Goal: Information Seeking & Learning: Check status

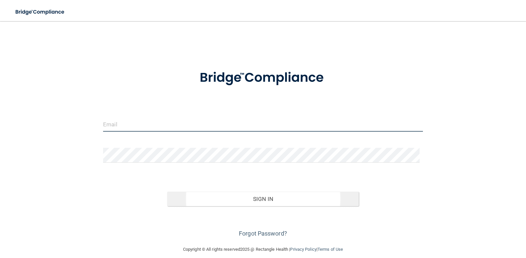
type input "[EMAIL_ADDRESS][DOMAIN_NAME]"
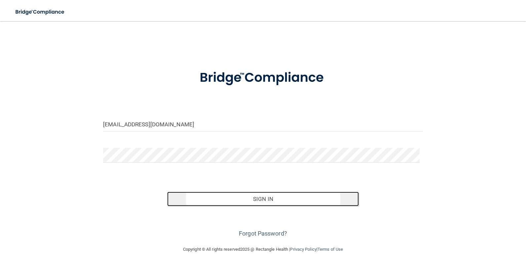
click at [257, 197] on button "Sign In" at bounding box center [263, 199] width 192 height 15
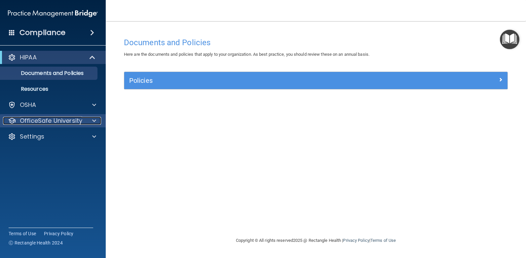
click at [61, 122] on p "OfficeSafe University" at bounding box center [51, 121] width 62 height 8
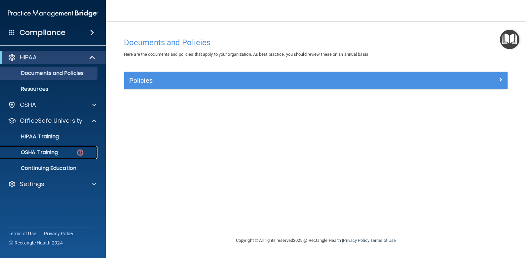
click at [52, 151] on p "OSHA Training" at bounding box center [30, 152] width 53 height 7
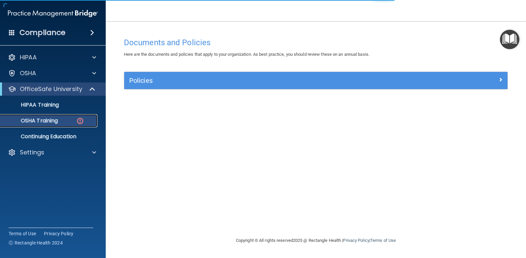
click at [54, 118] on p "OSHA Training" at bounding box center [30, 121] width 53 height 7
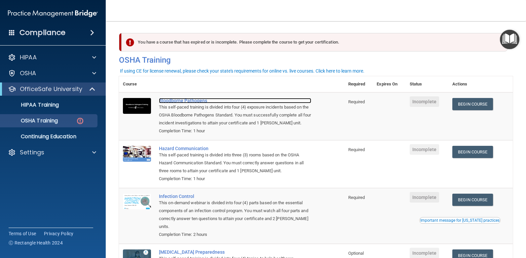
click at [189, 101] on div "Bloodborne Pathogens" at bounding box center [235, 100] width 152 height 5
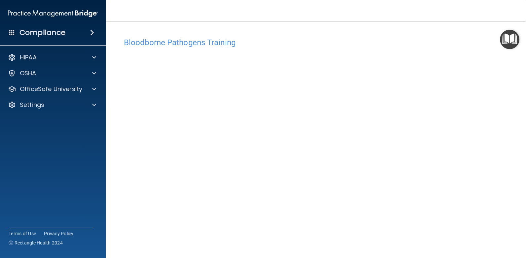
click at [358, 34] on div "Bloodborne Pathogens Training This course doesn’t expire until . Are you sure y…" at bounding box center [316, 142] width 394 height 229
click at [283, 34] on div "Bloodborne Pathogens Training" at bounding box center [316, 42] width 394 height 16
click at [434, 26] on main "Bloodborne Pathogens Training This course doesn’t expire until . Are you sure y…" at bounding box center [316, 139] width 420 height 237
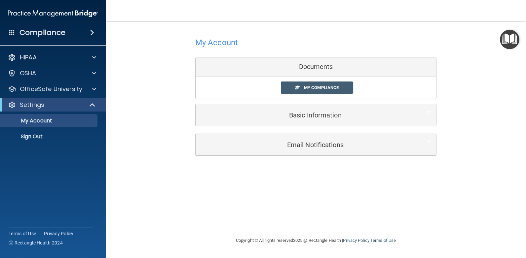
click at [318, 67] on div "Documents" at bounding box center [315, 66] width 240 height 19
click at [308, 87] on span "My Compliance" at bounding box center [321, 87] width 35 height 5
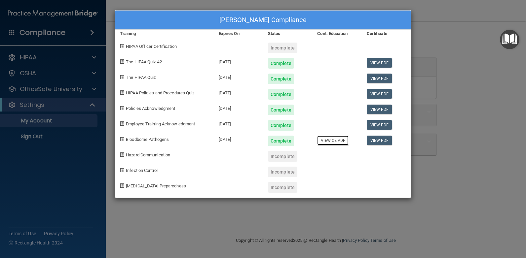
click at [336, 141] on link "View CE PDF" at bounding box center [332, 141] width 31 height 10
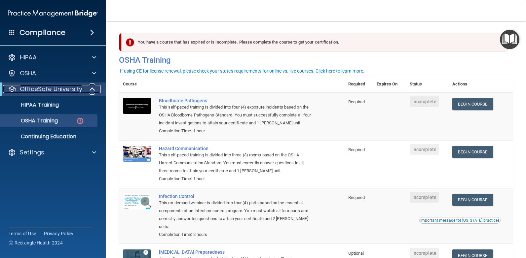
click at [81, 86] on p "OfficeSafe University" at bounding box center [51, 89] width 62 height 8
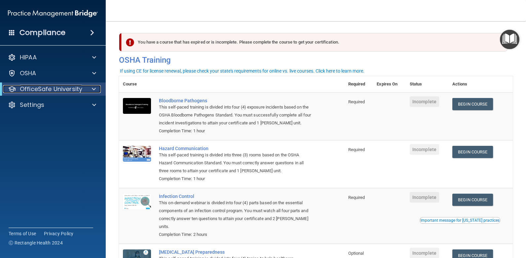
click at [91, 89] on div at bounding box center [93, 89] width 16 height 8
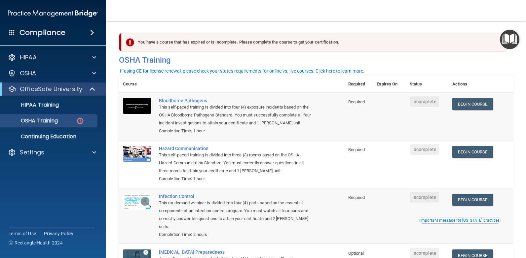
click at [271, 113] on div "This self-paced training is divided into four (4) exposure incidents based on t…" at bounding box center [235, 115] width 152 height 24
click at [421, 101] on span "Incomplete" at bounding box center [423, 101] width 29 height 11
click at [79, 121] on img at bounding box center [80, 121] width 8 height 8
click at [92, 151] on span at bounding box center [94, 153] width 4 height 8
click at [90, 89] on span at bounding box center [93, 89] width 6 height 8
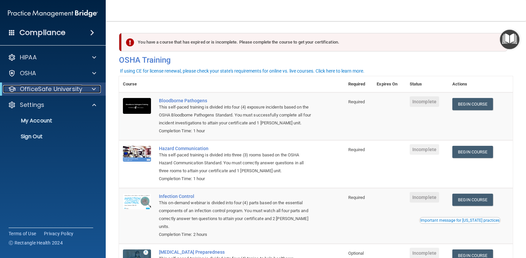
click at [91, 88] on div at bounding box center [93, 89] width 16 height 8
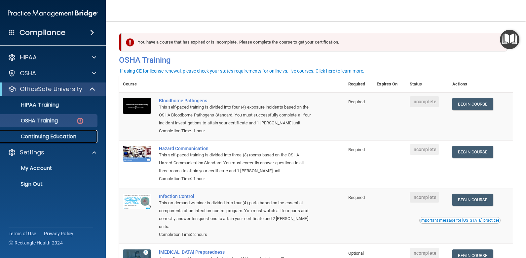
click at [61, 136] on p "Continuing Education" at bounding box center [49, 136] width 90 height 7
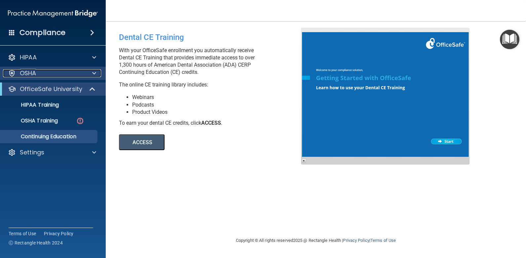
click at [42, 73] on div "OSHA" at bounding box center [44, 73] width 82 height 8
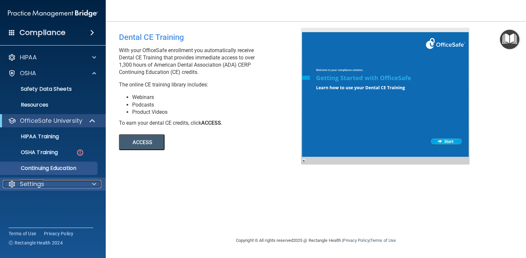
drag, startPoint x: 38, startPoint y: 183, endPoint x: 33, endPoint y: 183, distance: 4.3
click at [37, 183] on p "Settings" at bounding box center [32, 184] width 24 height 8
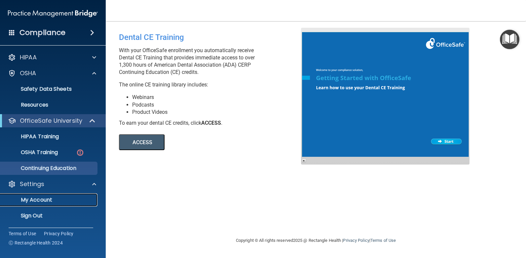
click at [35, 202] on p "My Account" at bounding box center [49, 200] width 90 height 7
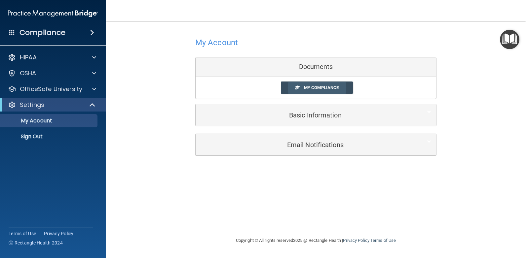
click at [325, 86] on span "My Compliance" at bounding box center [321, 87] width 35 height 5
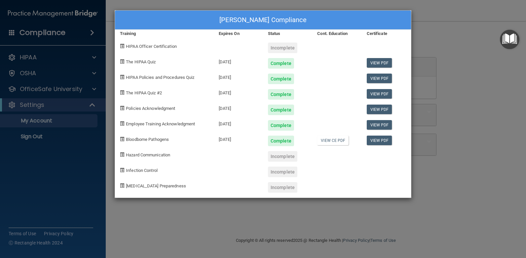
click at [92, 88] on div "Donna Garri's Compliance Training Expires On Status Cont. Education Certificate…" at bounding box center [263, 129] width 526 height 258
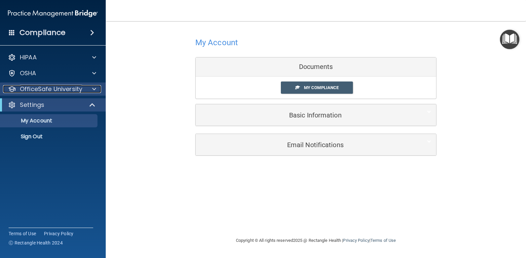
click at [92, 88] on span at bounding box center [94, 89] width 4 height 8
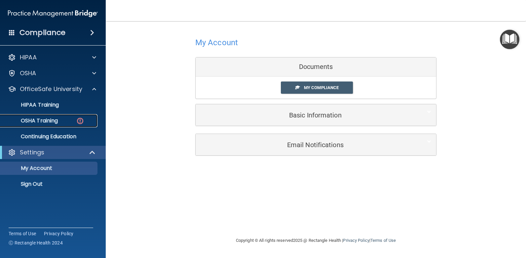
click at [53, 122] on p "OSHA Training" at bounding box center [30, 121] width 53 height 7
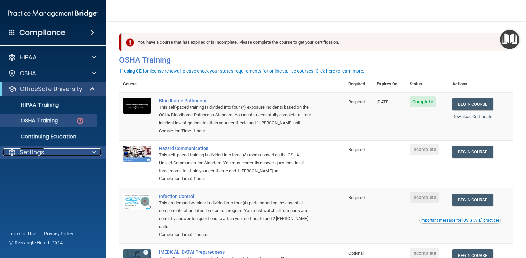
click at [35, 152] on p "Settings" at bounding box center [32, 153] width 24 height 8
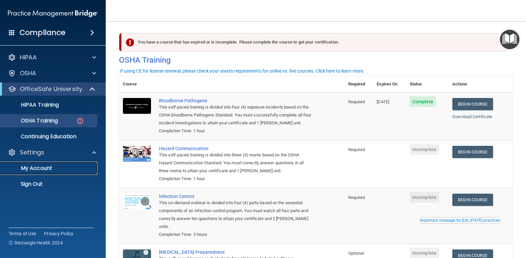
click at [47, 165] on p "My Account" at bounding box center [49, 168] width 90 height 7
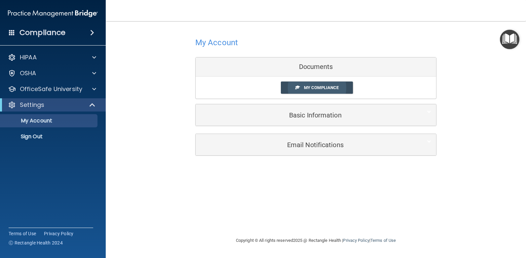
click at [325, 87] on span "My Compliance" at bounding box center [321, 87] width 35 height 5
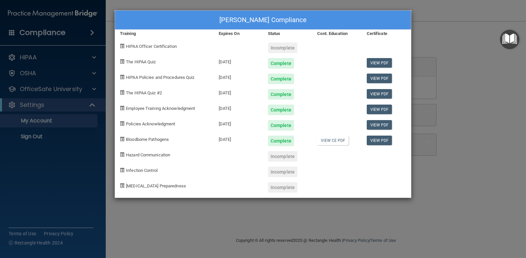
click at [33, 136] on div "Donna Garri's Compliance Training Expires On Status Cont. Education Certificate…" at bounding box center [263, 129] width 526 height 258
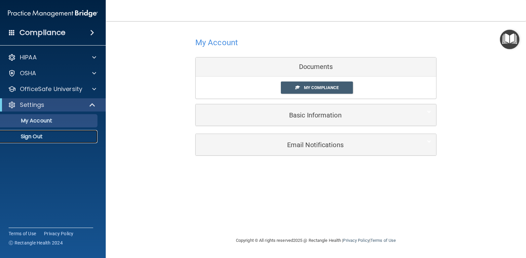
click at [37, 137] on p "Sign Out" at bounding box center [49, 136] width 90 height 7
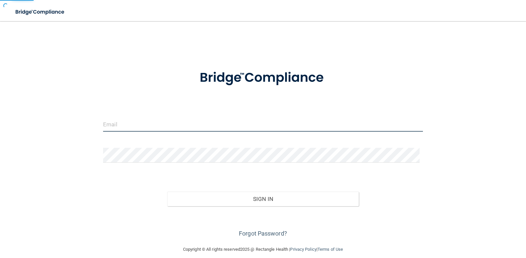
type input "[EMAIL_ADDRESS][DOMAIN_NAME]"
